Goal: Navigation & Orientation: Find specific page/section

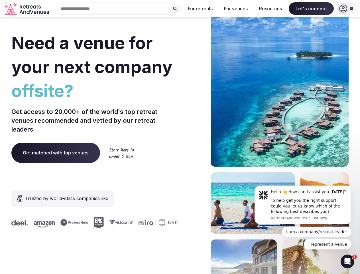
click at [180, 137] on div "Need a venue for your next company offsite? Get access to 20,000+ of the world'…" at bounding box center [179, 170] width 337 height 343
click at [119, 9] on div "Search Popular Destinations [GEOGRAPHIC_DATA], [GEOGRAPHIC_DATA] [GEOGRAPHIC_DA…" at bounding box center [116, 9] width 130 height 12
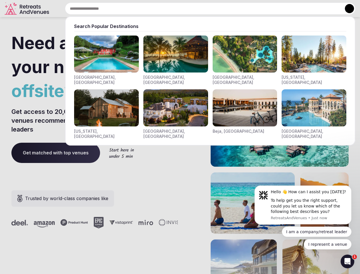
click at [175, 9] on input "text" at bounding box center [210, 9] width 290 height 12
click at [200, 9] on input "text" at bounding box center [210, 9] width 290 height 12
click at [236, 9] on input "text" at bounding box center [210, 9] width 290 height 12
click at [270, 9] on input "text" at bounding box center [210, 9] width 290 height 12
click at [311, 9] on input "text" at bounding box center [210, 9] width 290 height 12
